Goal: Task Accomplishment & Management: Manage account settings

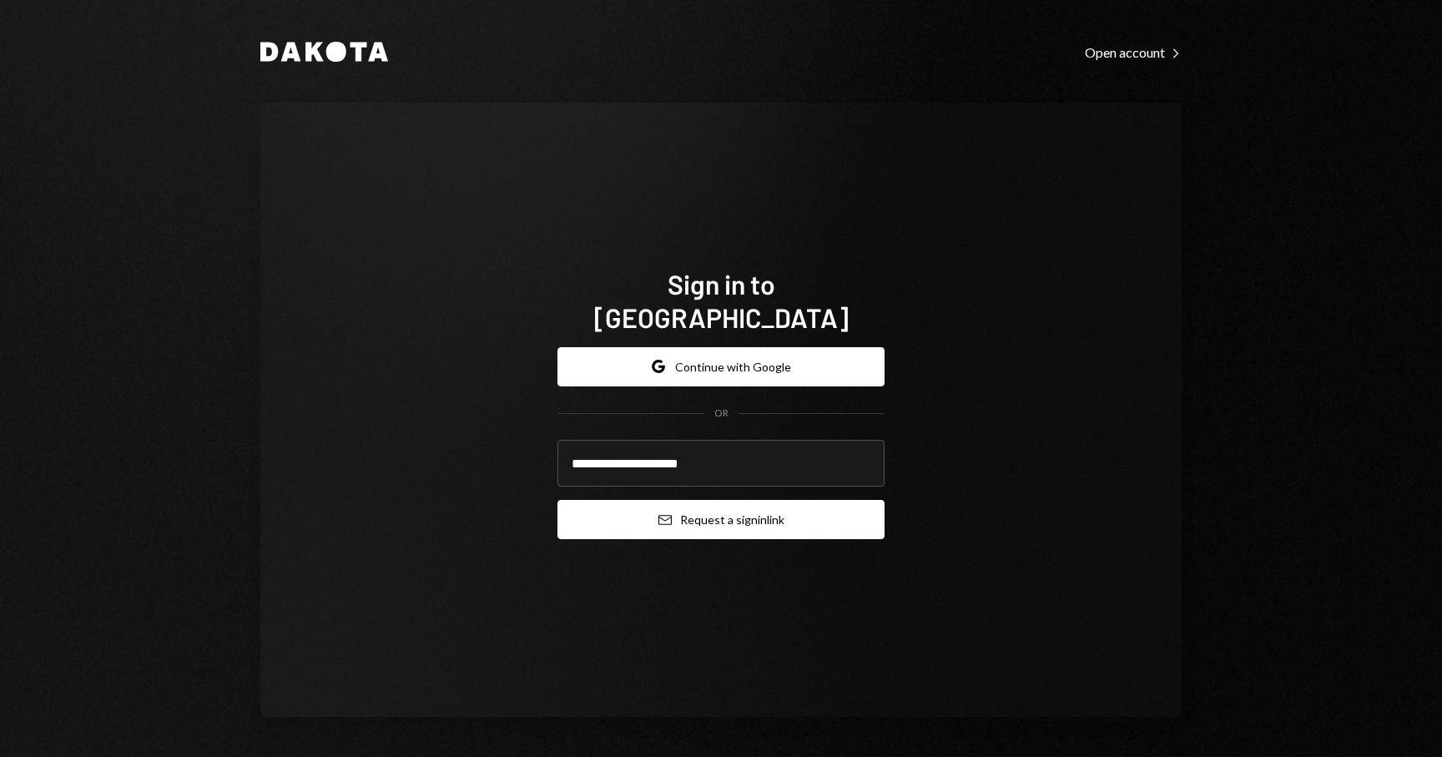
type input "**********"
click at [728, 502] on button "Email Request a sign in link" at bounding box center [720, 519] width 327 height 39
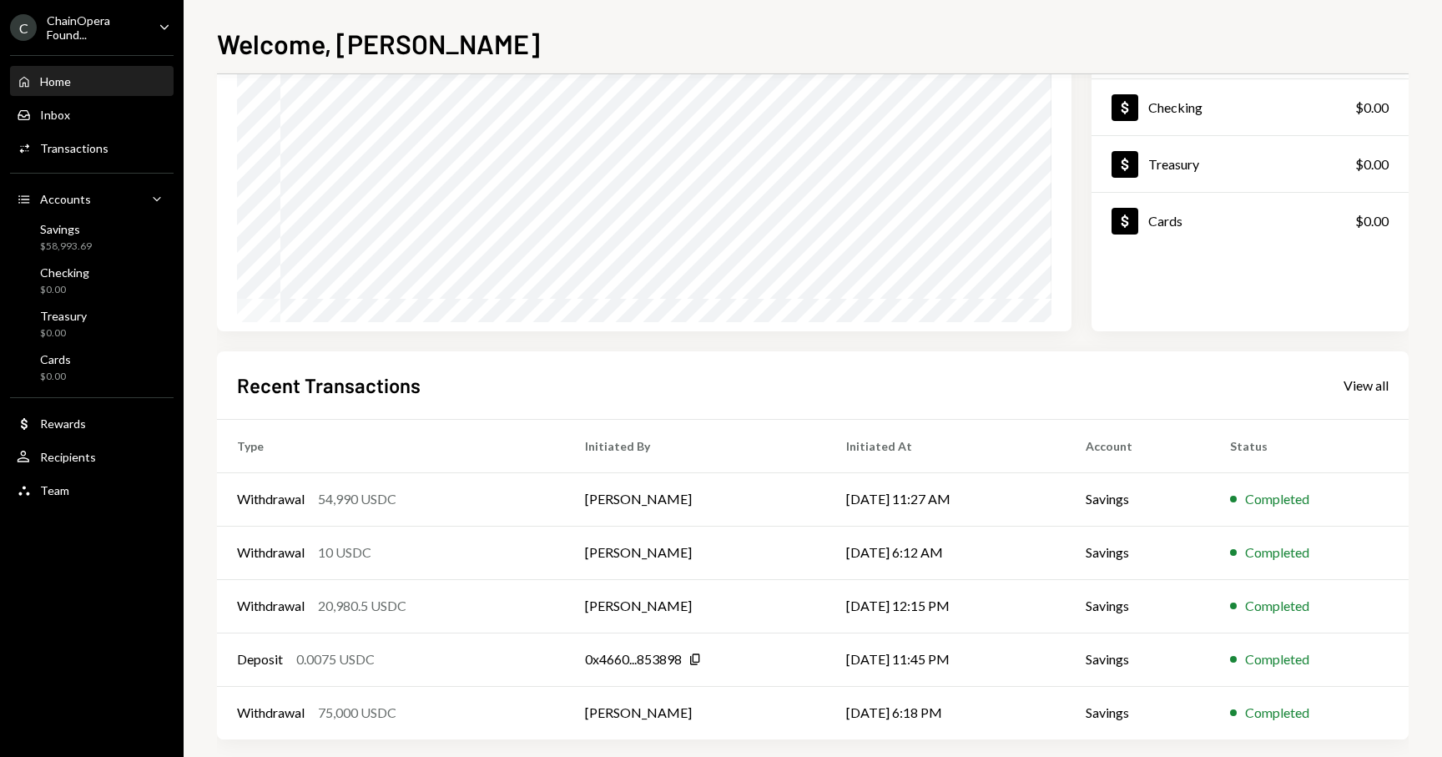
scroll to position [169, 0]
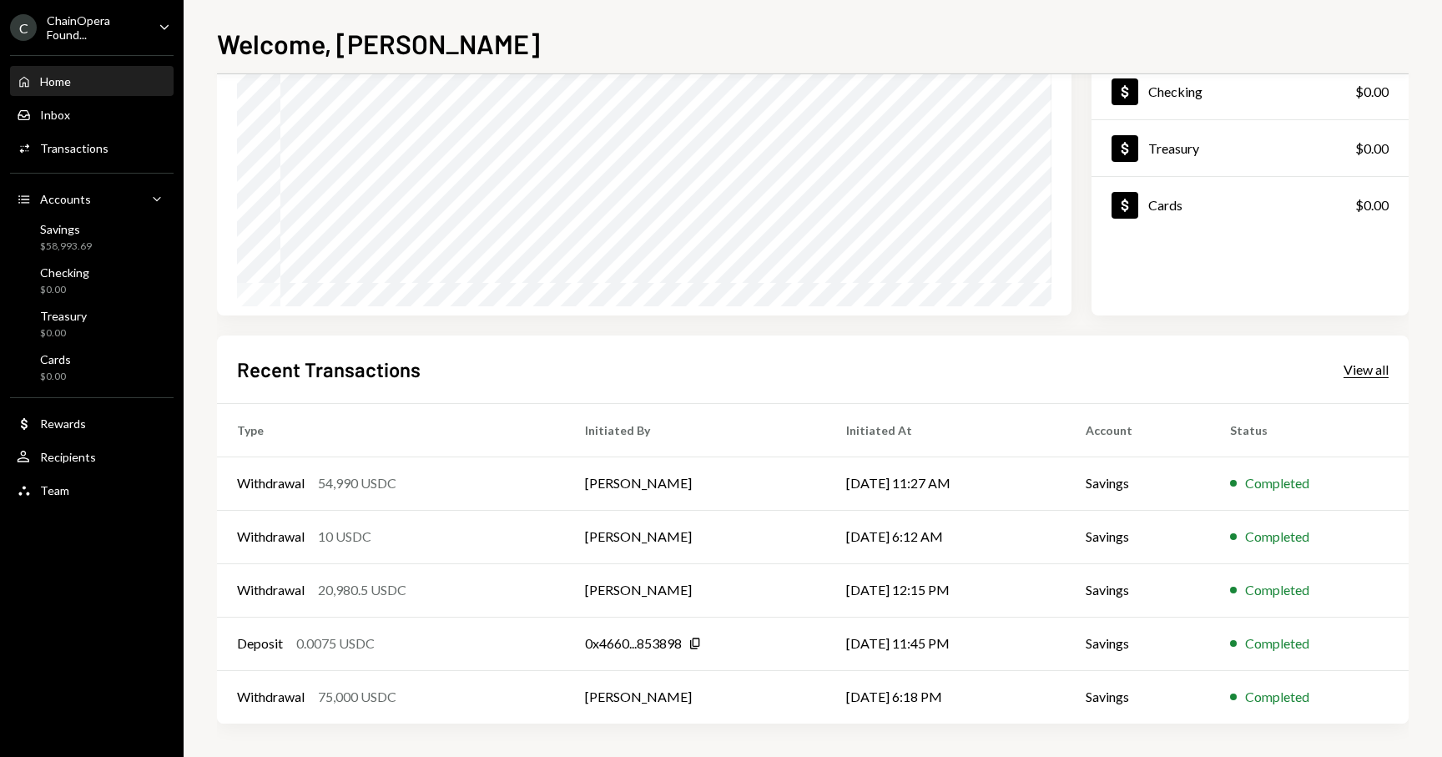
click at [1369, 369] on div "View all" at bounding box center [1365, 369] width 45 height 17
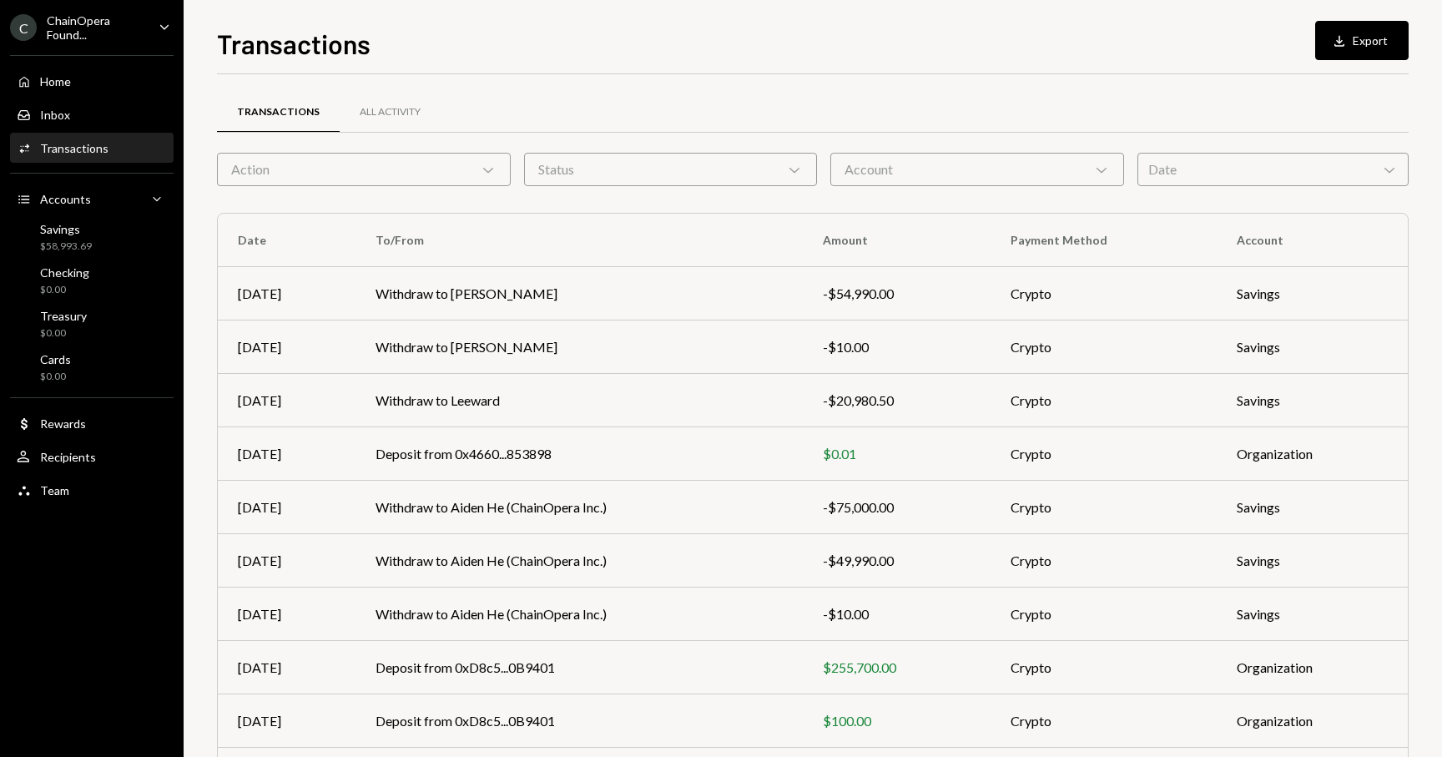
click at [1153, 55] on div "Transactions Download Export" at bounding box center [813, 41] width 1192 height 37
click at [1192, 73] on div at bounding box center [813, 73] width 1192 height 1
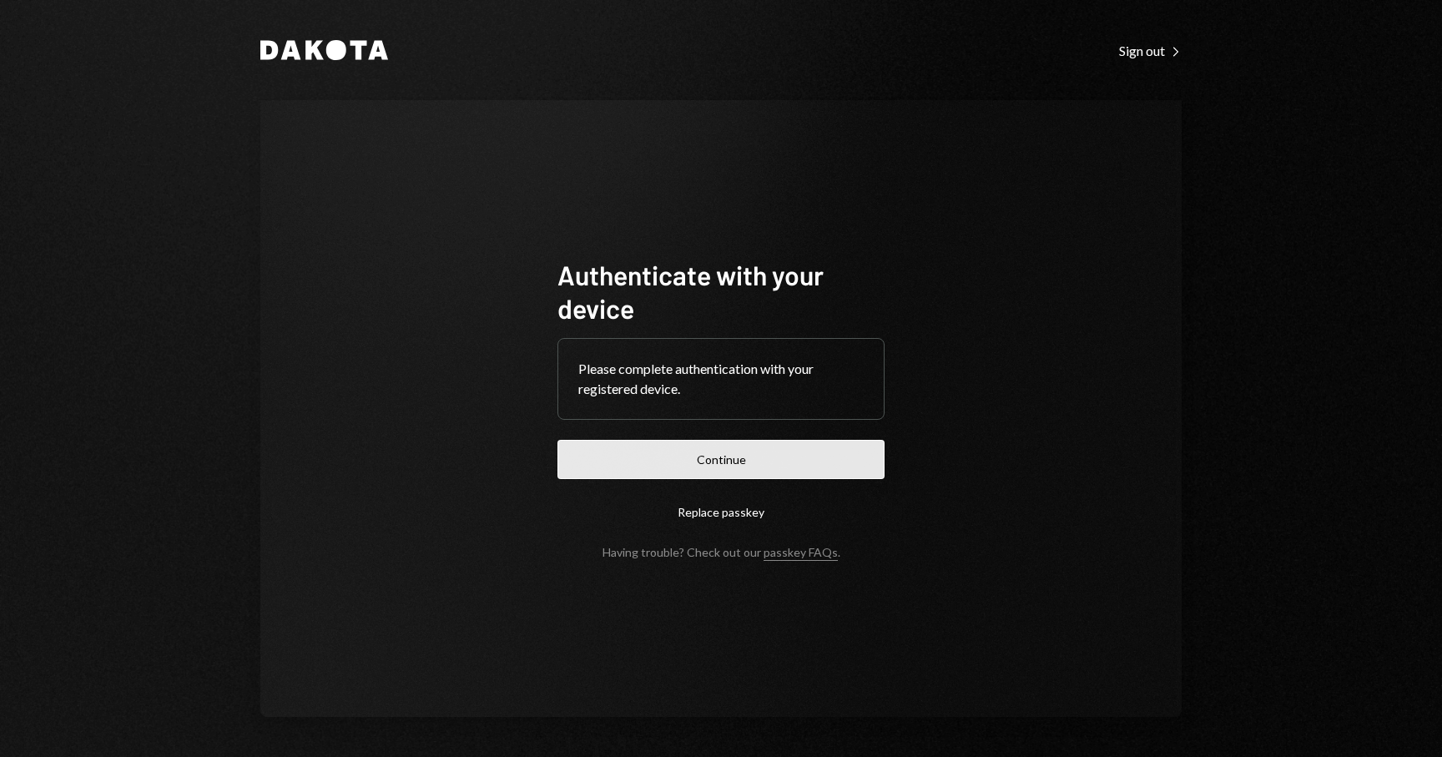
click at [762, 457] on button "Continue" at bounding box center [720, 459] width 327 height 39
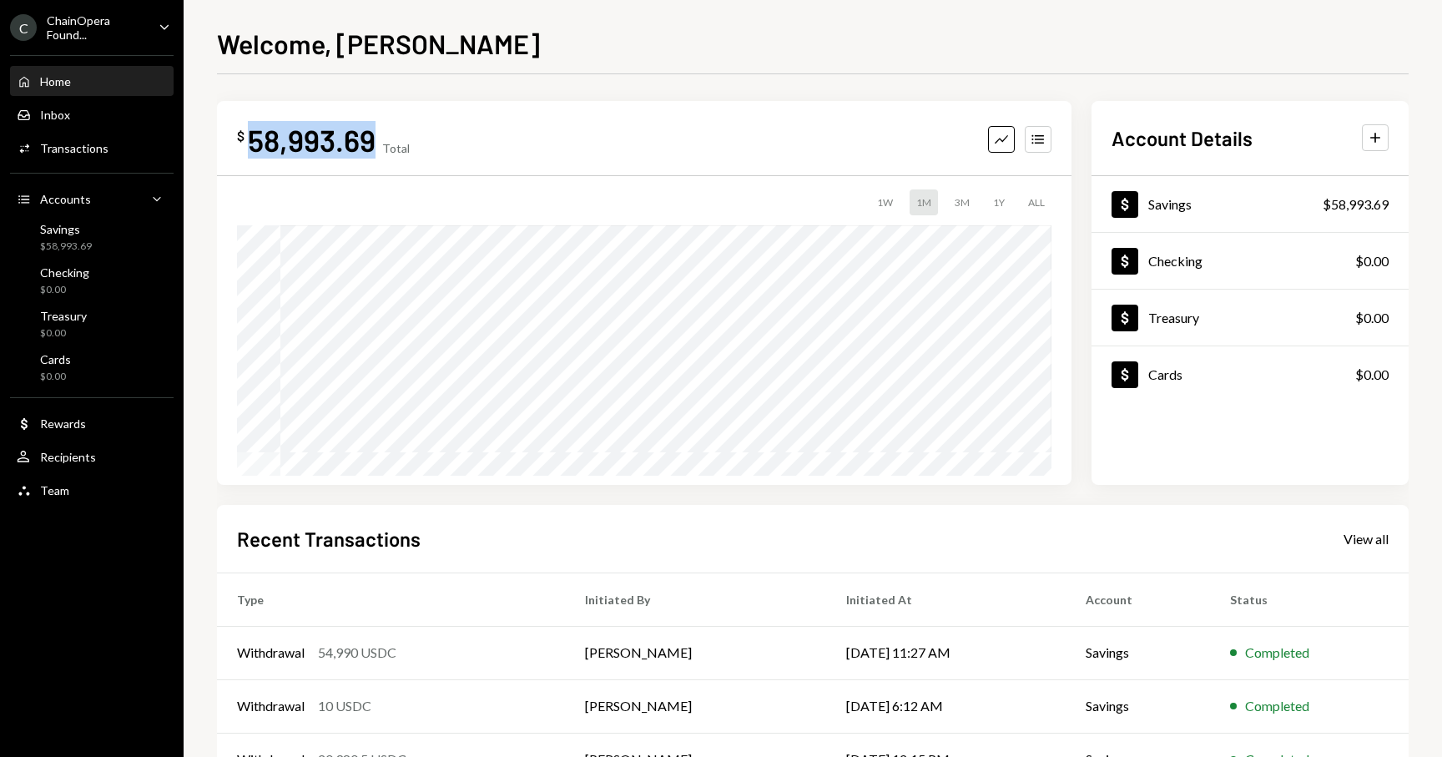
drag, startPoint x: 371, startPoint y: 140, endPoint x: 255, endPoint y: 140, distance: 116.8
click at [255, 140] on div "58,993.69" at bounding box center [312, 140] width 128 height 38
copy div "58,993.69"
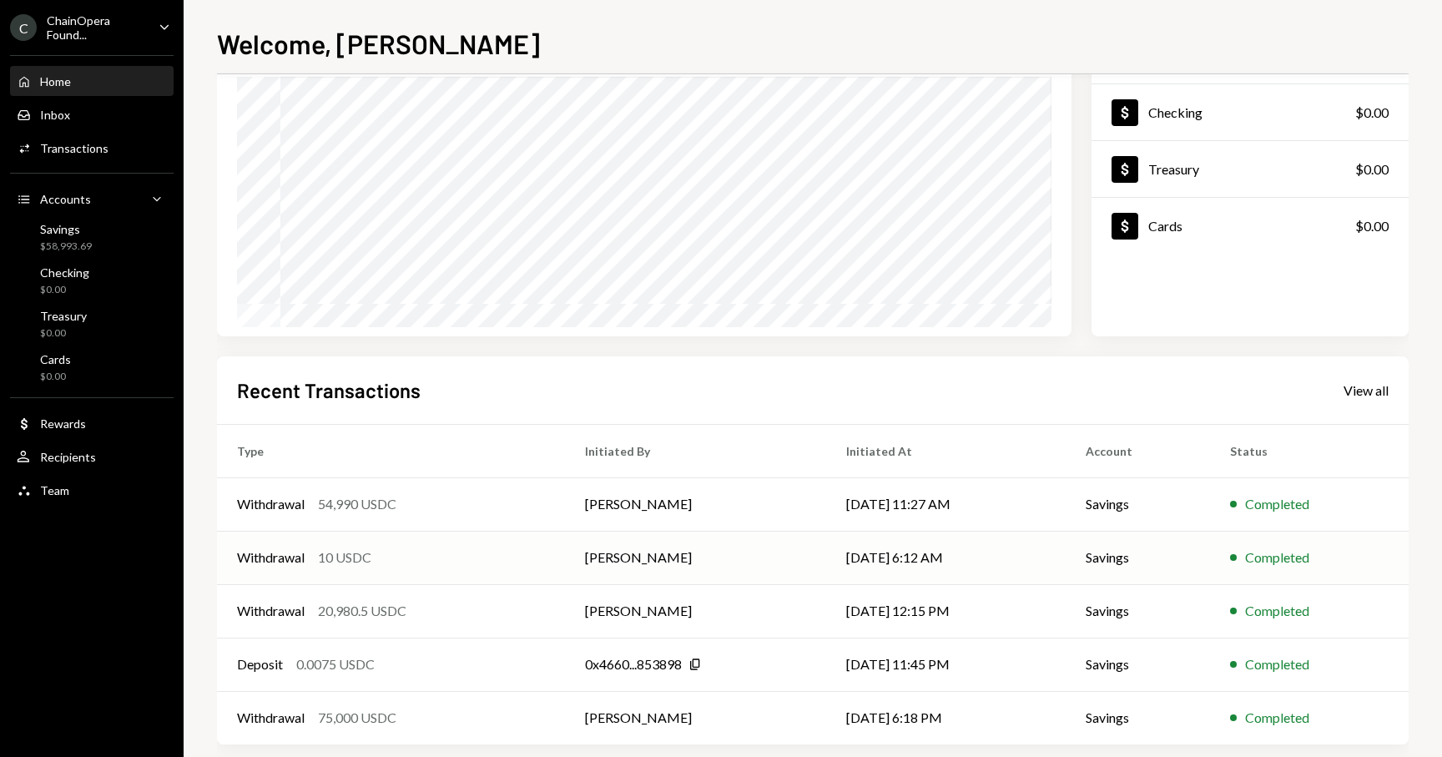
scroll to position [169, 0]
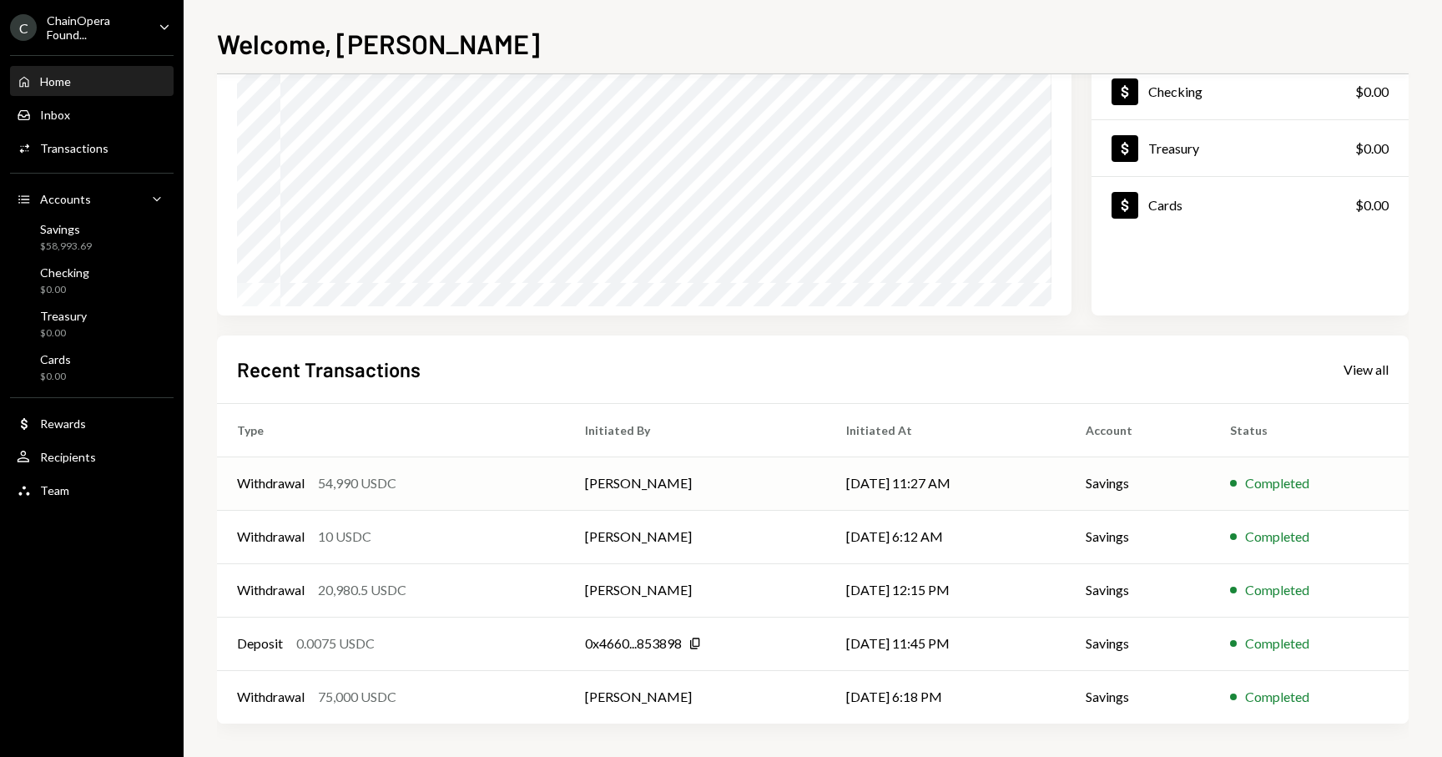
drag, startPoint x: 904, startPoint y: 485, endPoint x: 993, endPoint y: 487, distance: 89.3
click at [993, 487] on td "[DATE] 11:27 AM" at bounding box center [946, 482] width 240 height 53
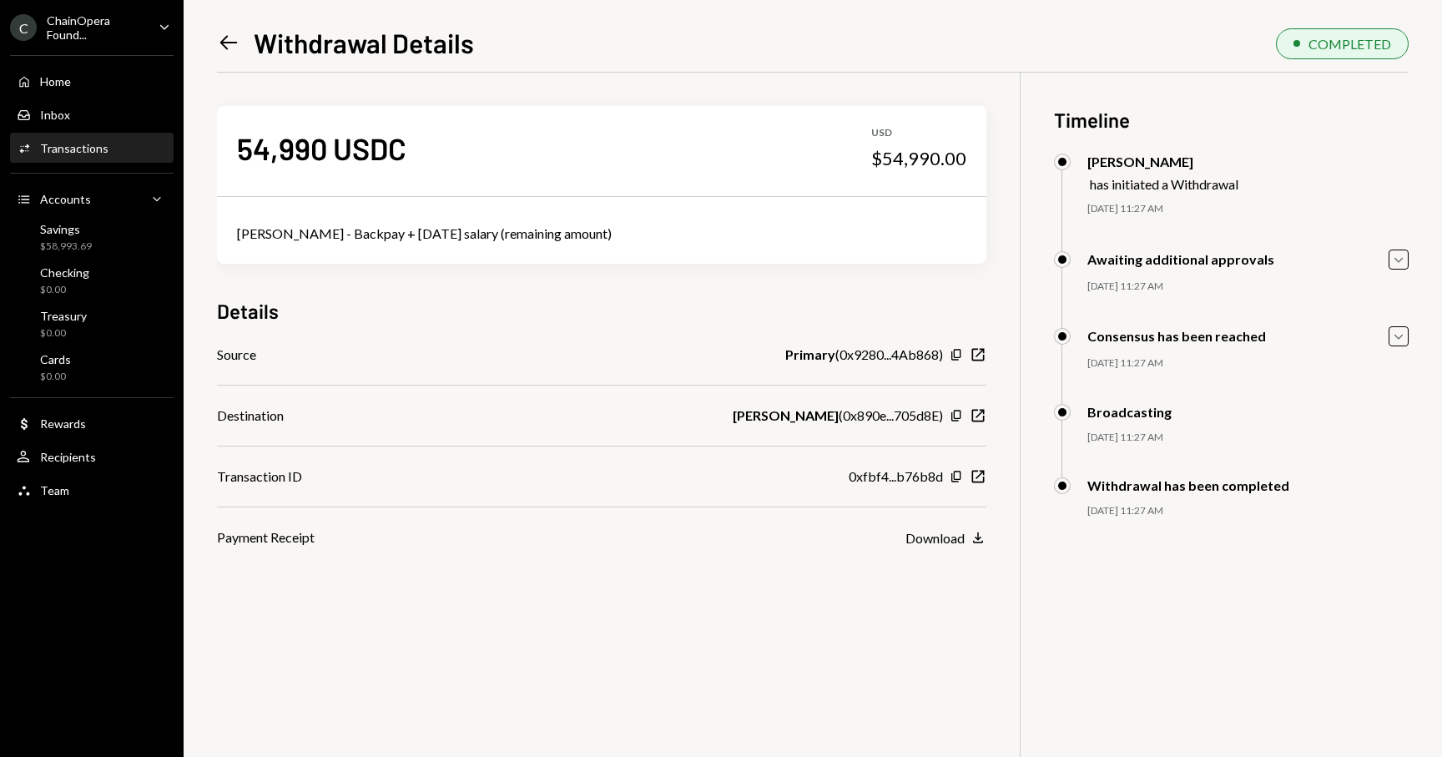
click at [226, 42] on icon at bounding box center [229, 43] width 18 height 14
